Goal: Transaction & Acquisition: Purchase product/service

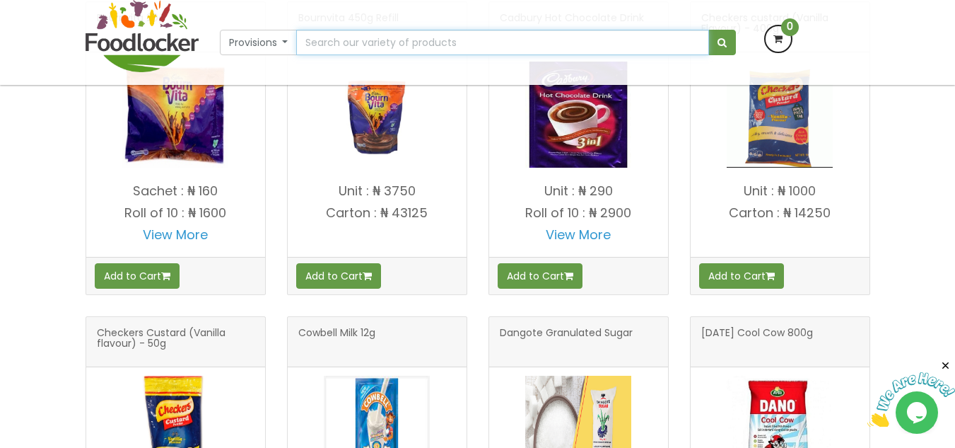
click at [604, 43] on input "text" at bounding box center [502, 42] width 412 height 25
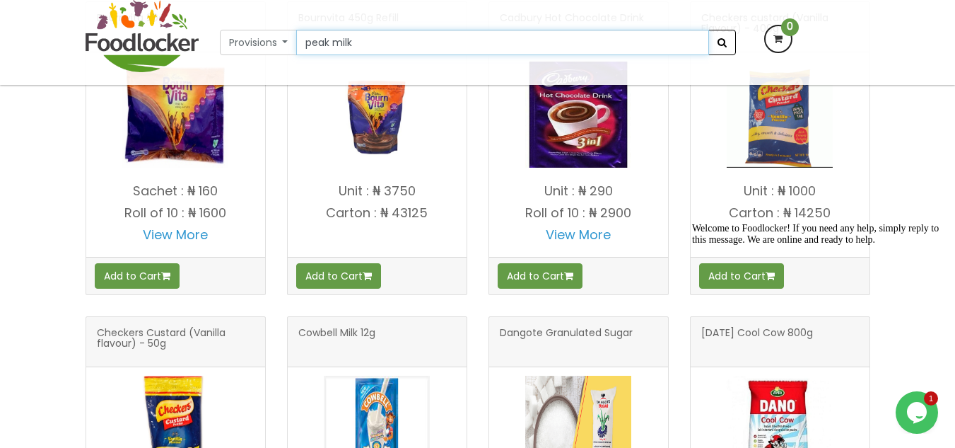
type input "peak milk"
click at [732, 45] on button "submit" at bounding box center [723, 42] width 28 height 25
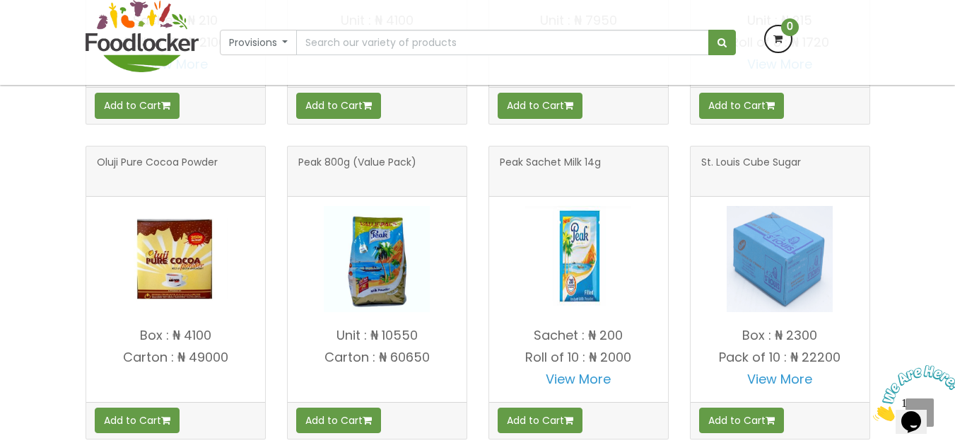
scroll to position [1446, 0]
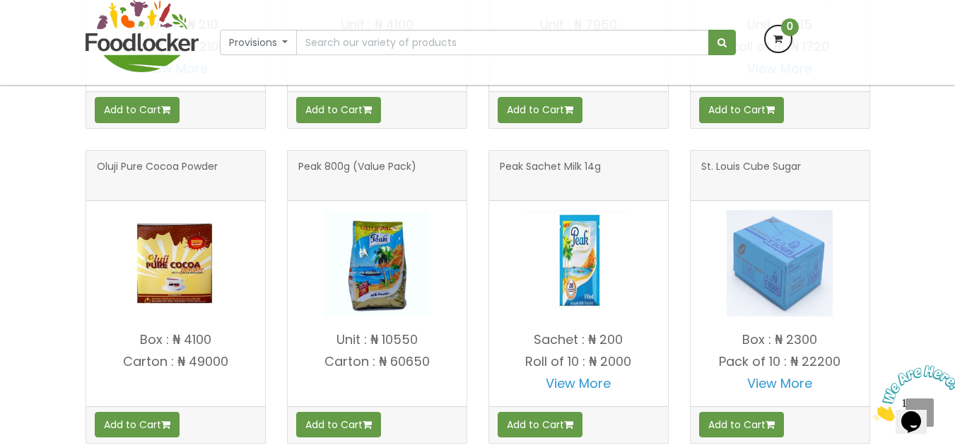
click at [584, 380] on link "View More" at bounding box center [578, 383] width 65 height 18
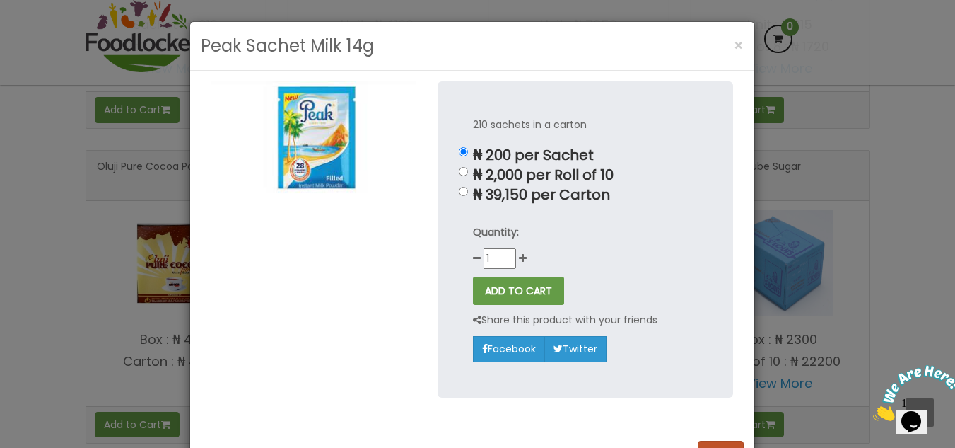
click at [866, 225] on div "Peak Sachet Milk 14g × 210 sachets in a carton ₦ 200 per Sachet ₦ 2,000 per Rol…" at bounding box center [477, 224] width 955 height 448
